Goal: Task Accomplishment & Management: Use online tool/utility

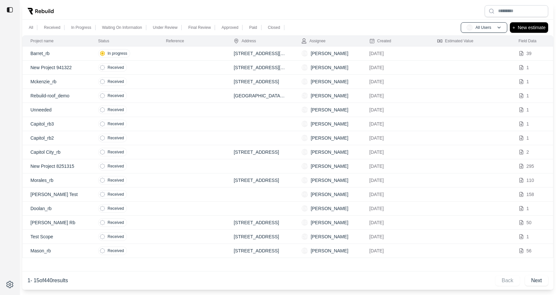
click at [150, 47] on td "In progress" at bounding box center [124, 54] width 68 height 14
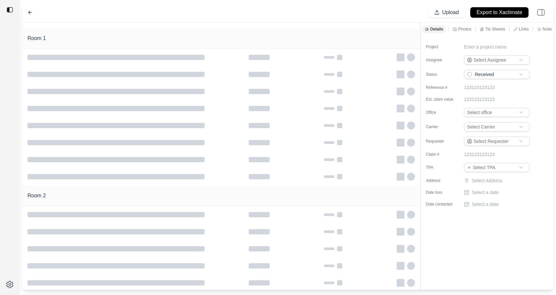
type input "**********"
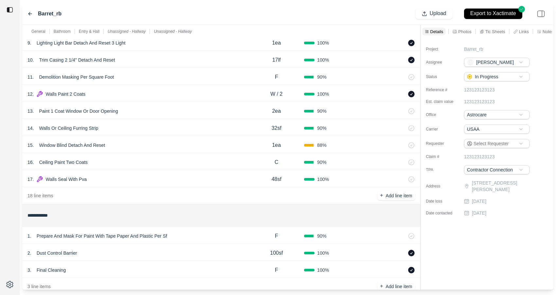
scroll to position [395, 0]
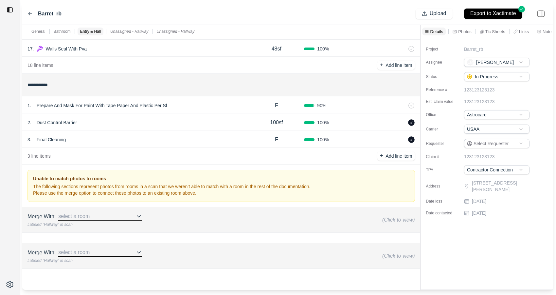
click at [153, 135] on div "3 . Final Cleaning" at bounding box center [138, 139] width 221 height 9
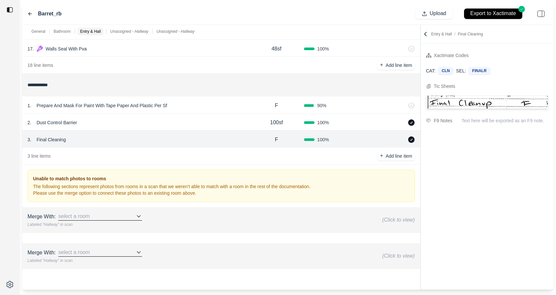
click at [153, 120] on div "2 . Dust Control Barrier" at bounding box center [138, 122] width 221 height 9
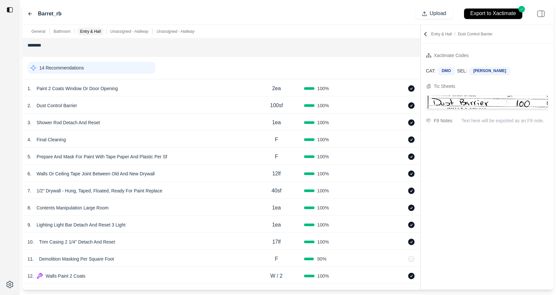
scroll to position [0, 0]
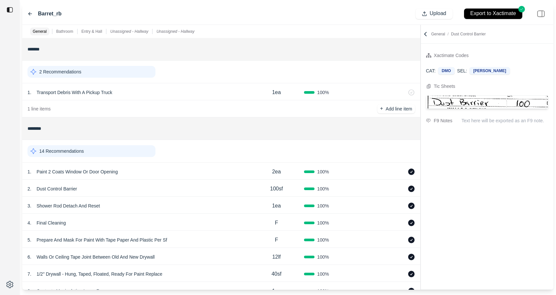
click at [89, 31] on p "Entry & Hall" at bounding box center [92, 31] width 21 height 5
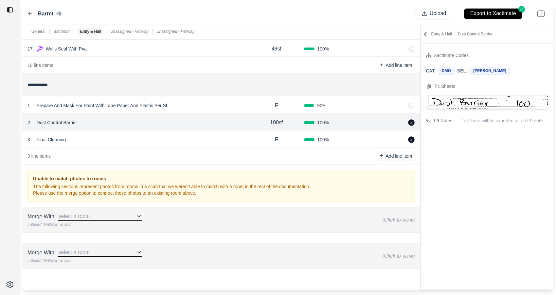
click at [66, 32] on p "Bathroom" at bounding box center [62, 31] width 17 height 5
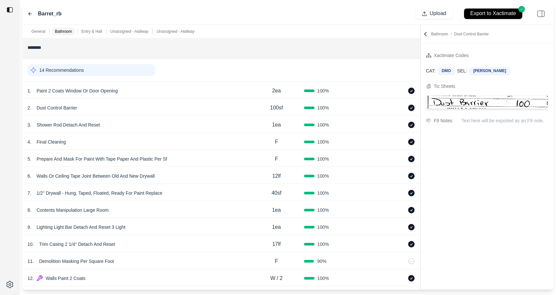
scroll to position [79, 0]
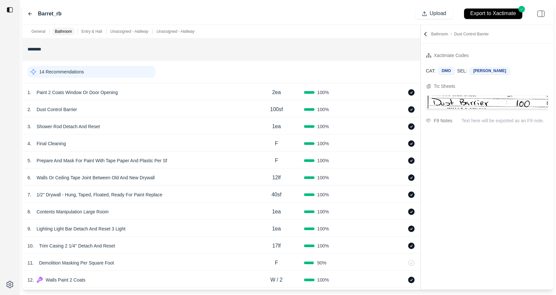
click at [425, 38] on div "Bathroom / Dust Control Barrier" at bounding box center [487, 34] width 133 height 19
click at [428, 31] on icon at bounding box center [426, 34] width 7 height 7
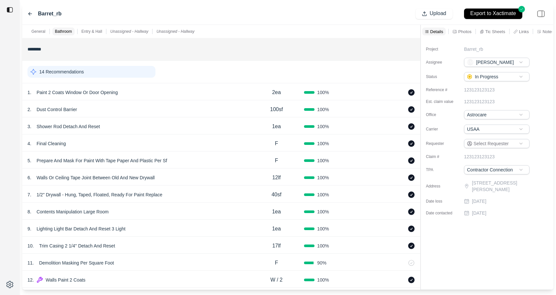
click at [460, 31] on p "Photos" at bounding box center [465, 32] width 13 height 6
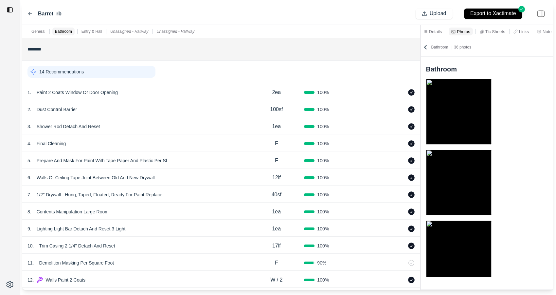
scroll to position [5, 0]
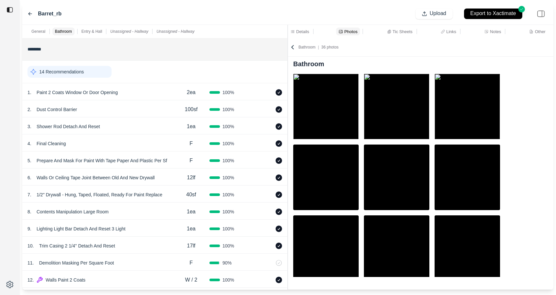
click at [189, 23] on div "Barret_rb Upload Export to Xactimate General Bathroom Entry & Hall Unassigned -…" at bounding box center [288, 146] width 532 height 287
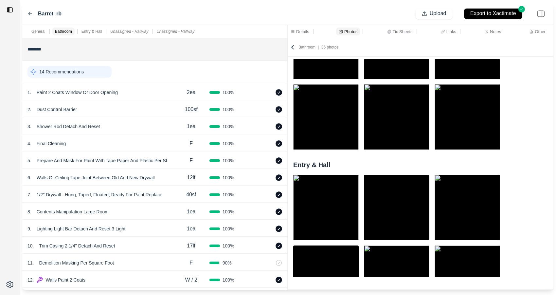
scroll to position [208, 0]
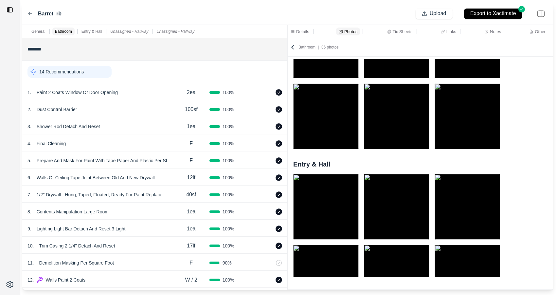
click at [293, 46] on icon at bounding box center [293, 47] width 7 height 7
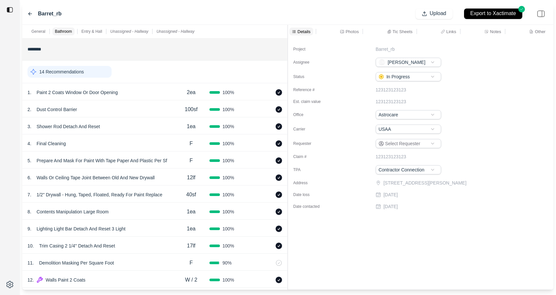
click at [349, 32] on p "Photos" at bounding box center [352, 32] width 13 height 6
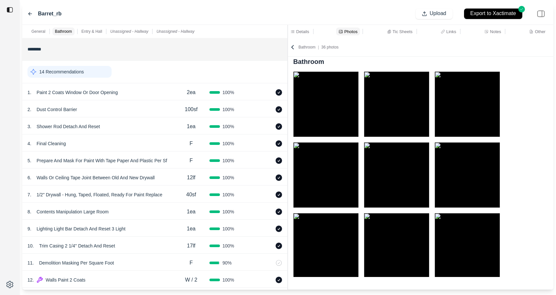
scroll to position [5, 0]
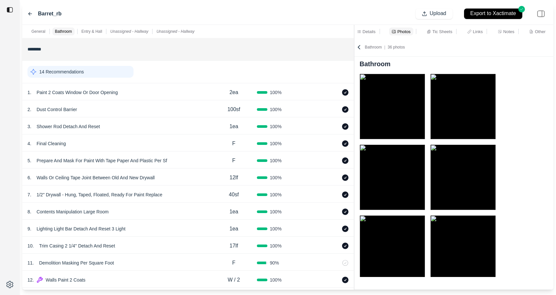
click at [356, 42] on div "General Bathroom Entry & Hall Unassigned - Hallway Unassigned - Hallway *******…" at bounding box center [288, 157] width 532 height 265
click at [188, 199] on div "7 . 1/2" Drywall - Hung, Taped, Floated, Ready For Paint Replace" at bounding box center [119, 194] width 183 height 9
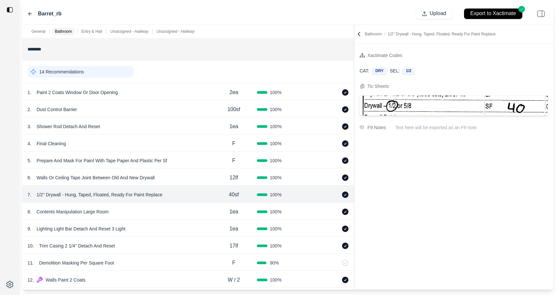
click at [192, 153] on div "5 . Prepare And Mask For Paint With Tape Paper And Plastic Per Sf F 100 %" at bounding box center [188, 159] width 332 height 17
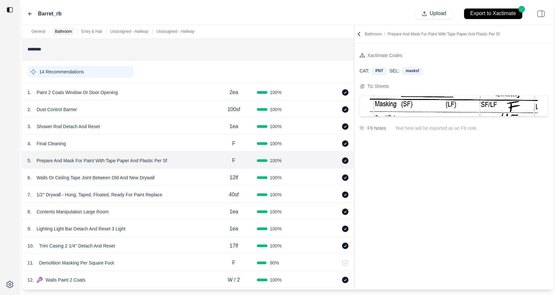
click at [194, 125] on div "3 . Shower Rod Detach And Reset" at bounding box center [119, 126] width 183 height 9
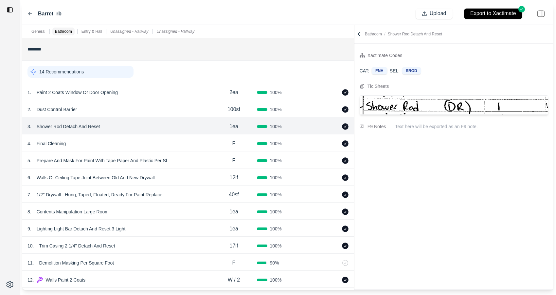
click at [28, 11] on icon at bounding box center [30, 13] width 5 height 5
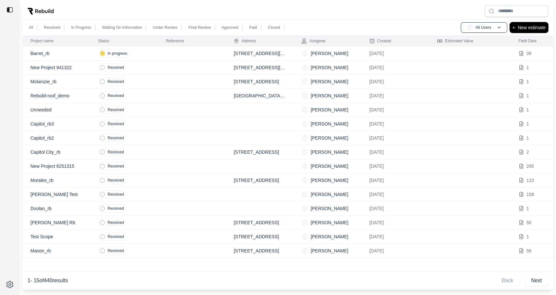
click at [540, 27] on p "New estimate" at bounding box center [532, 28] width 28 height 8
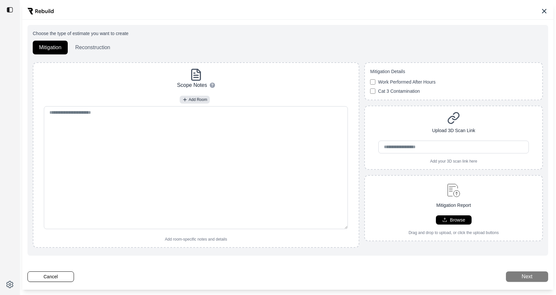
scroll to position [10, 0]
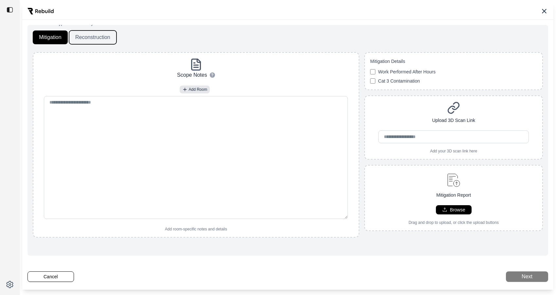
click at [92, 38] on button "Reconstruction" at bounding box center [92, 37] width 47 height 14
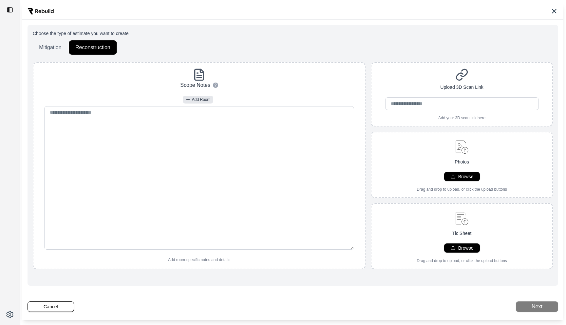
scroll to position [2, 0]
